Goal: Information Seeking & Learning: Learn about a topic

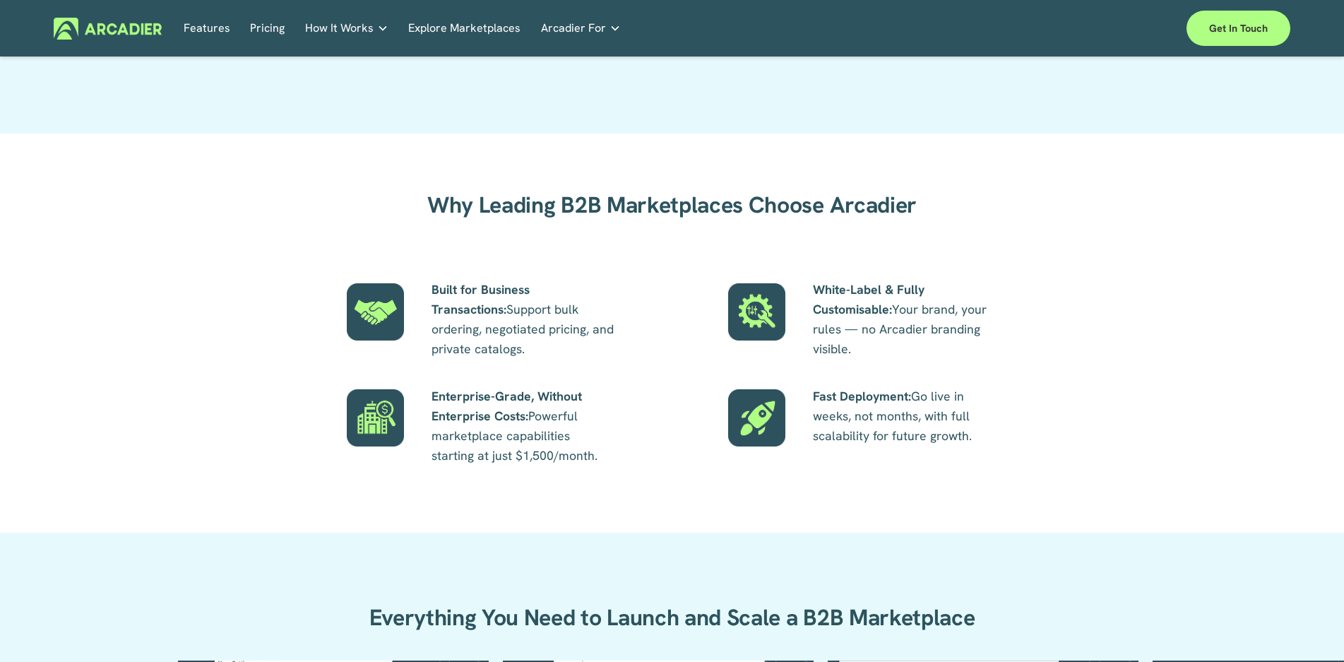
scroll to position [1201, 0]
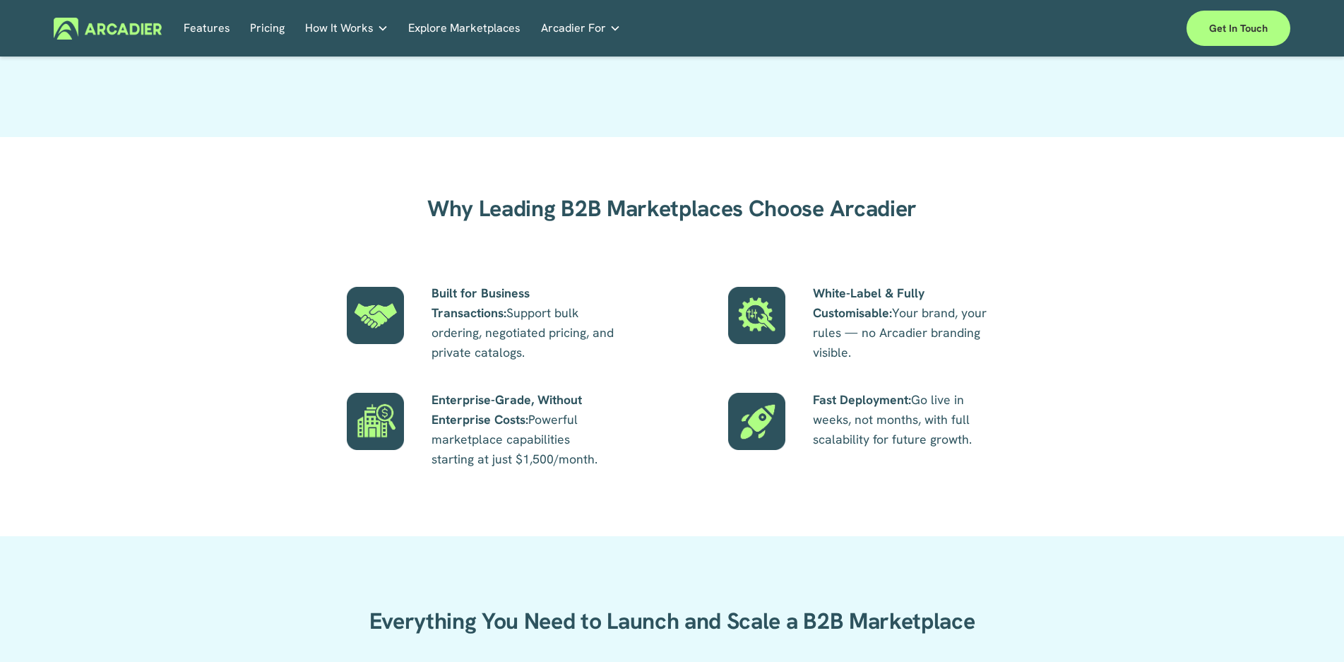
click at [275, 33] on link "Pricing" at bounding box center [267, 29] width 35 height 22
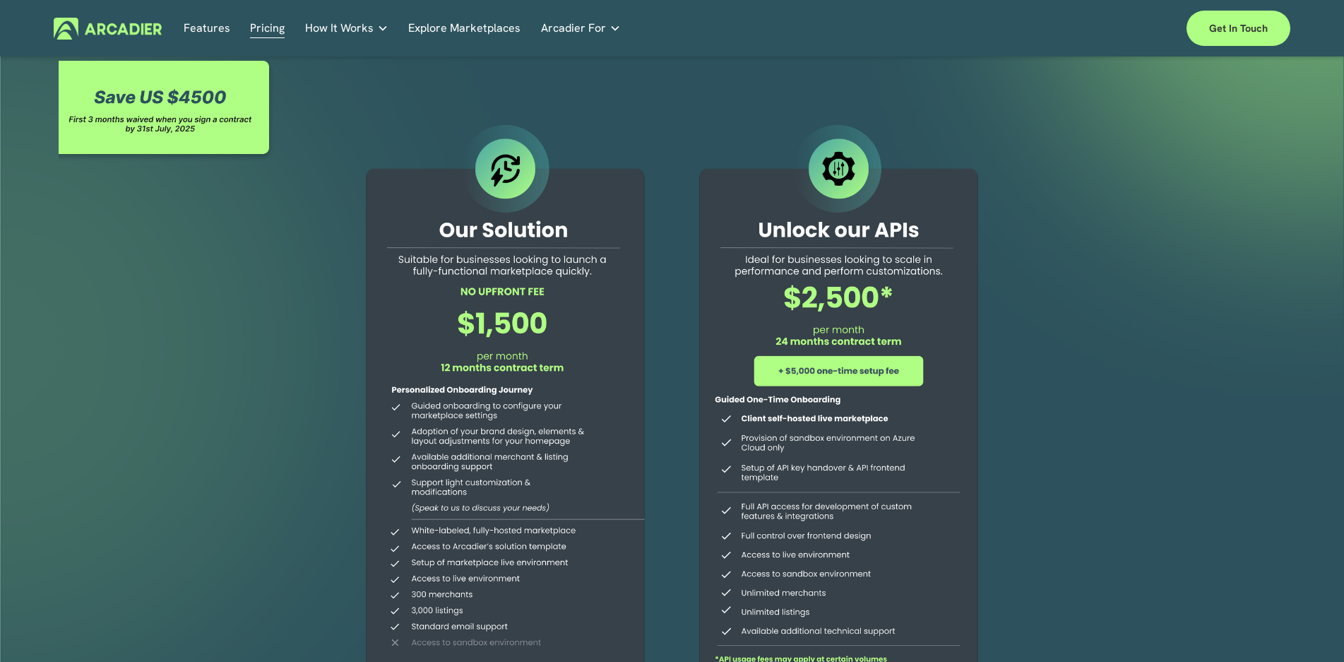
click at [887, 292] on div at bounding box center [838, 408] width 323 height 574
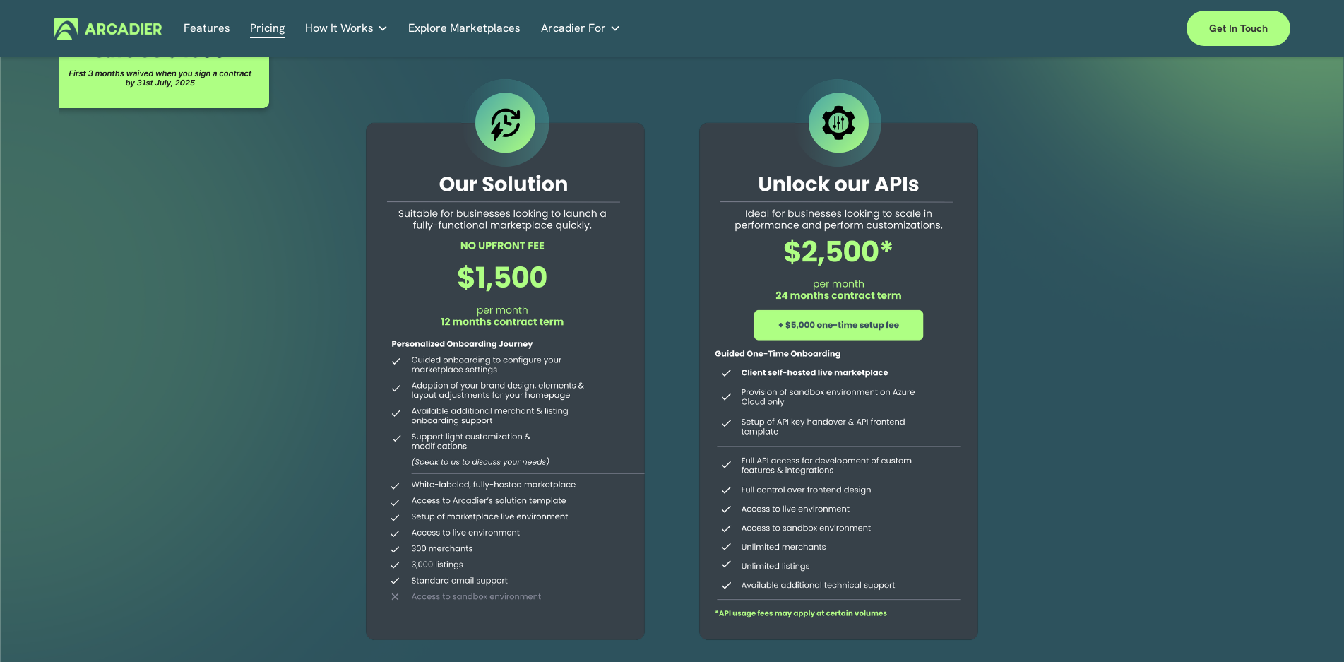
scroll to position [71, 0]
